Goal: Information Seeking & Learning: Learn about a topic

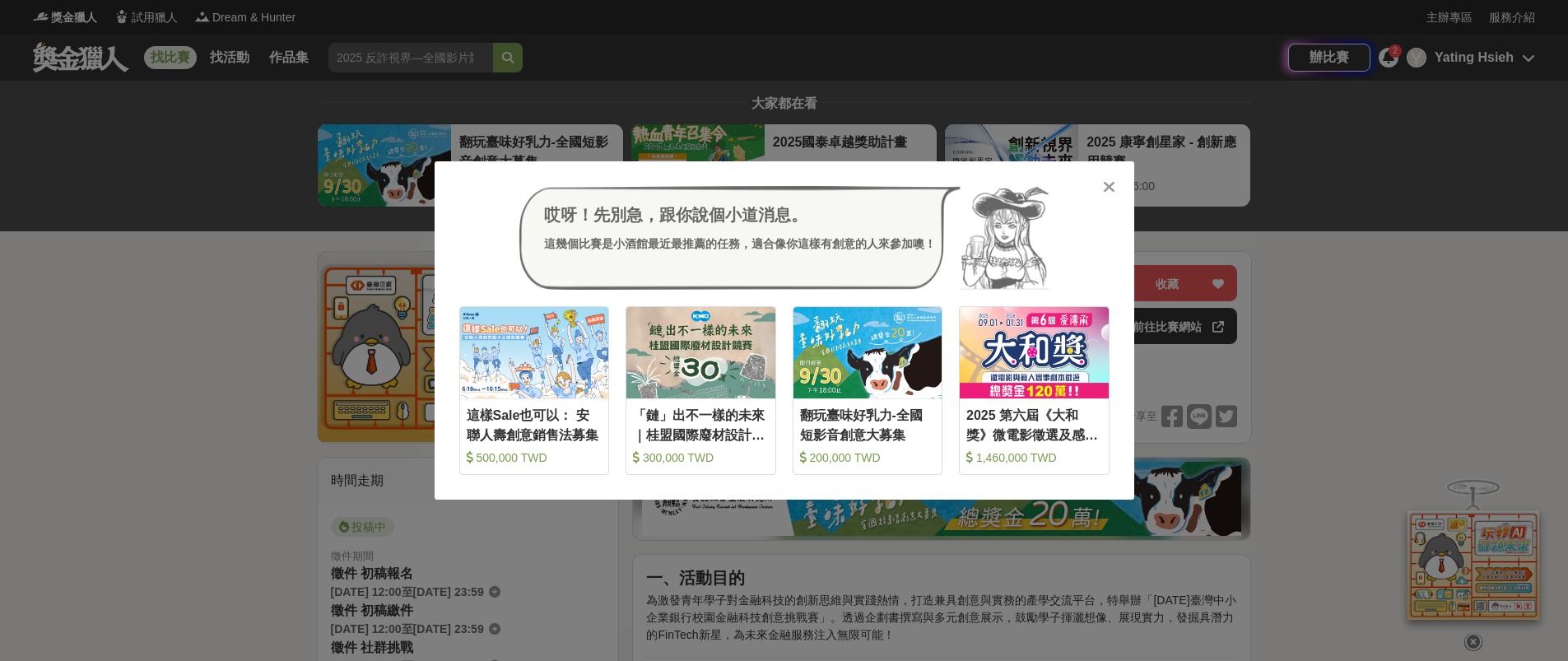
click at [1112, 188] on icon at bounding box center [1109, 187] width 12 height 17
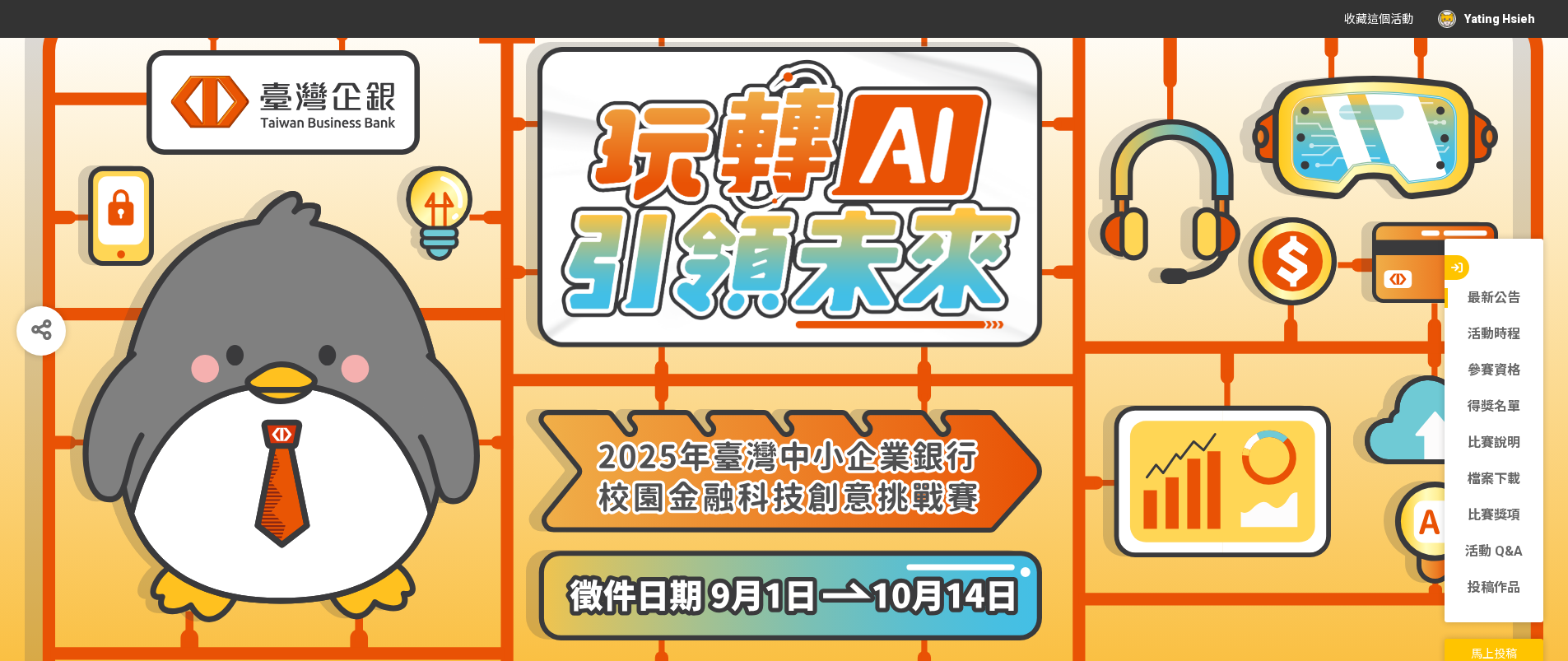
scroll to position [70, 0]
